Goal: Task Accomplishment & Management: Use online tool/utility

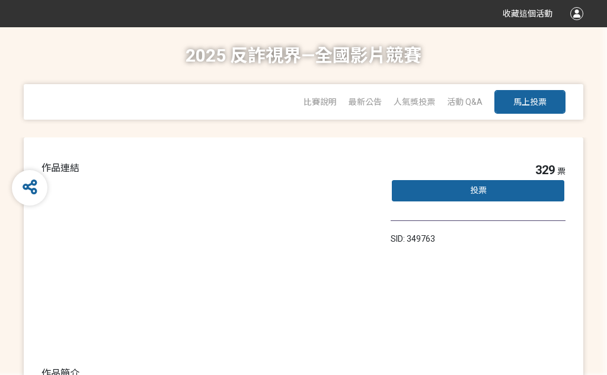
click at [483, 190] on span "投票" at bounding box center [478, 190] width 17 height 9
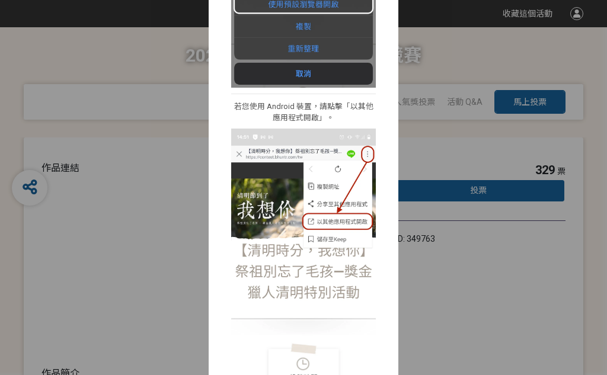
scroll to position [363, 0]
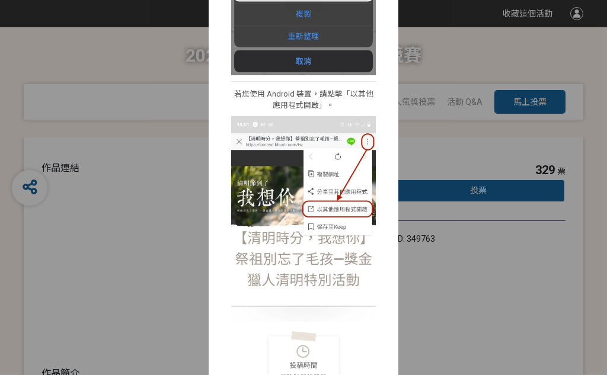
click at [449, 151] on div "i 提醒 × 我們偵測到你使用了非預設瀏覽器開啟網站，請你依照一下步驟來開啟活動網站，已確保你在投票過程中，不會發生非預期的問題。若你不是這個情況，你可以直接…" at bounding box center [303, 187] width 607 height 375
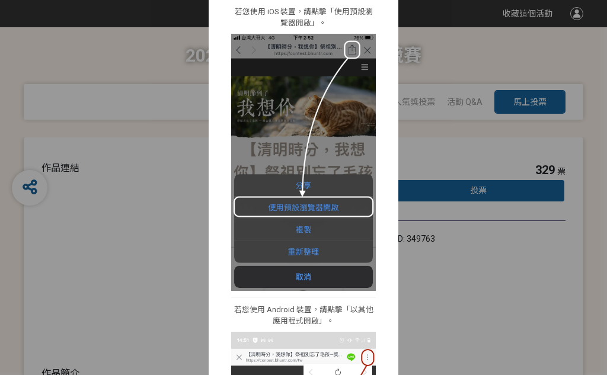
scroll to position [73, 0]
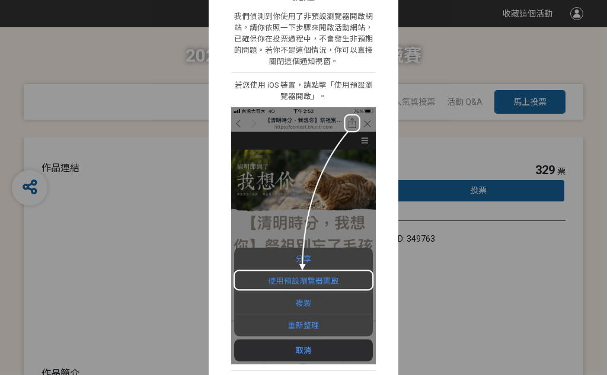
click at [550, 154] on div "i 提醒 × 我們偵測到你使用了非預設瀏覽器開啟網站，請你依照一下步驟來開啟活動網站，已確保你在投票過程中，不會發生非預期的問題。若你不是這個情況，你可以直接…" at bounding box center [303, 187] width 607 height 375
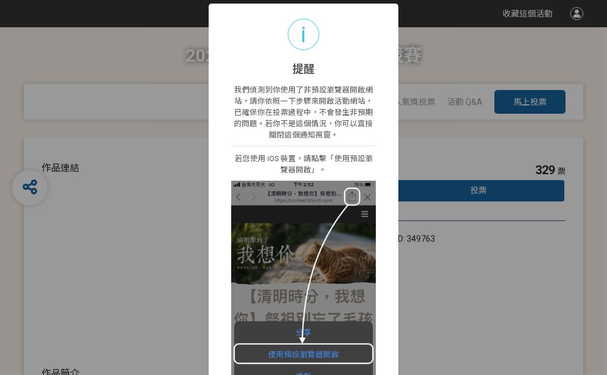
scroll to position [0, 0]
click at [460, 63] on div "i 提醒 × 我們偵測到你使用了非預設瀏覽器開啟網站，請你依照一下步驟來開啟活動網站，已確保你在投票過程中，不會發生非預期的問題。若你不是這個情況，你可以直接…" at bounding box center [303, 187] width 607 height 375
click at [315, 33] on div "i" at bounding box center [303, 34] width 32 height 32
click at [298, 36] on div "i" at bounding box center [303, 34] width 32 height 32
click at [433, 266] on div "i 提醒 × 我們偵測到你使用了非預設瀏覽器開啟網站，請你依照一下步驟來開啟活動網站，已確保你在投票過程中，不會發生非預期的問題。若你不是這個情況，你可以直接…" at bounding box center [303, 187] width 607 height 375
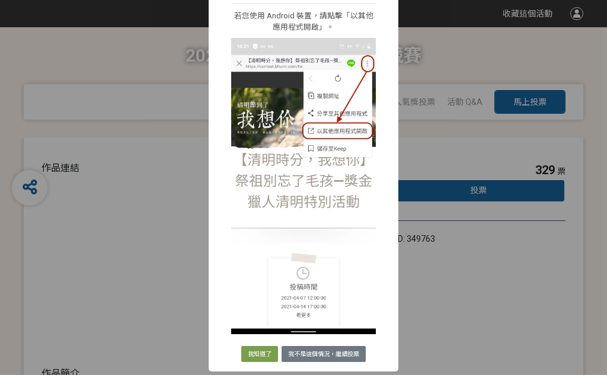
scroll to position [441, 0]
click at [428, 273] on div "i 提醒 × 我們偵測到你使用了非預設瀏覽器開啟網站，請你依照一下步驟來開啟活動網站，已確保你在投票過程中，不會發生非預期的問題。若你不是這個情況，你可以直接…" at bounding box center [303, 187] width 607 height 375
click at [427, 266] on div "i 提醒 × 我們偵測到你使用了非預設瀏覽器開啟網站，請你依照一下步驟來開啟活動網站，已確保你在投票過程中，不會發生非預期的問題。若你不是這個情況，你可以直接…" at bounding box center [303, 187] width 607 height 375
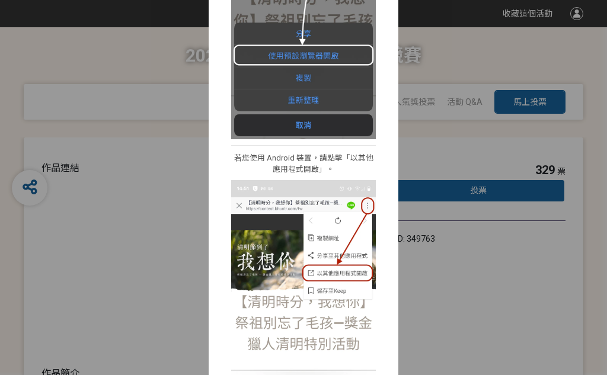
scroll to position [230, 0]
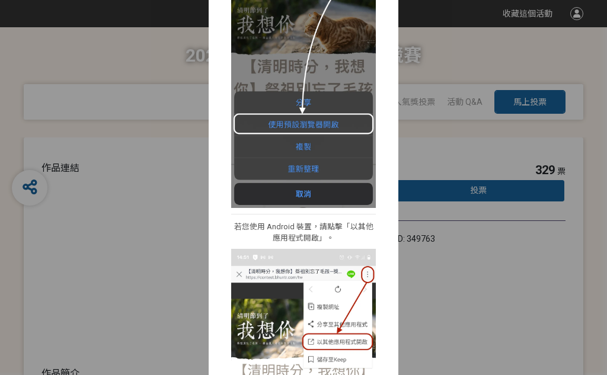
click at [415, 171] on div "i 提醒 × 我們偵測到你使用了非預設瀏覽器開啟網站，請你依照一下步驟來開啟活動網站，已確保你在投票過程中，不會發生非預期的問題。若你不是這個情況，你可以直接…" at bounding box center [303, 187] width 607 height 375
click at [422, 164] on div "i 提醒 × 我們偵測到你使用了非預設瀏覽器開啟網站，請你依照一下步驟來開啟活動網站，已確保你在投票過程中，不會發生非預期的問題。若你不是這個情況，你可以直接…" at bounding box center [303, 187] width 607 height 375
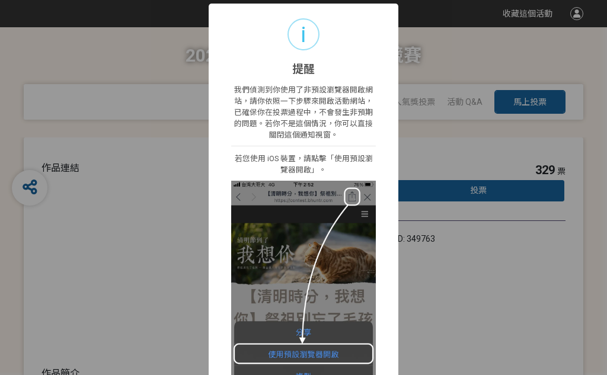
scroll to position [0, 0]
click at [528, 109] on div "i 提醒 × 我們偵測到你使用了非預設瀏覽器開啟網站，請你依照一下步驟來開啟活動網站，已確保你在投票過程中，不會發生非預期的問題。若你不是這個情況，你可以直接…" at bounding box center [303, 187] width 607 height 375
click at [566, 56] on div "i 提醒 × 我們偵測到你使用了非預設瀏覽器開啟網站，請你依照一下步驟來開啟活動網站，已確保你在投票過程中，不會發生非預期的問題。若你不是這個情況，你可以直接…" at bounding box center [303, 187] width 607 height 375
click at [561, 52] on div "i 提醒 × 我們偵測到你使用了非預設瀏覽器開啟網站，請你依照一下步驟來開啟活動網站，已確保你在投票過程中，不會發生非預期的問題。若你不是這個情況，你可以直接…" at bounding box center [303, 187] width 607 height 375
click at [526, 19] on div "i 提醒 × 我們偵測到你使用了非預設瀏覽器開啟網站，請你依照一下步驟來開啟活動網站，已確保你在投票過程中，不會發生非預期的問題。若你不是這個情況，你可以直接…" at bounding box center [303, 187] width 607 height 375
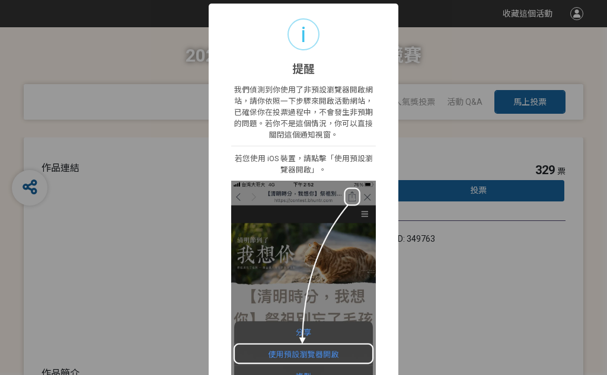
click at [530, 29] on div "i 提醒 × 我們偵測到你使用了非預設瀏覽器開啟網站，請你依照一下步驟來開啟活動網站，已確保你在投票過程中，不會發生非預期的問題。若你不是這個情況，你可以直接…" at bounding box center [303, 187] width 607 height 375
